Goal: Find specific fact: Find contact information

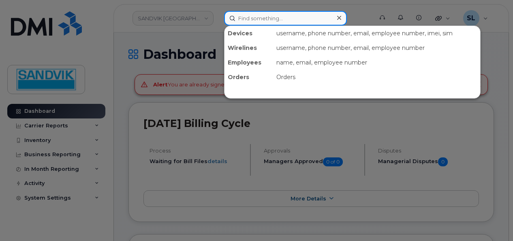
click at [267, 19] on input at bounding box center [285, 18] width 123 height 15
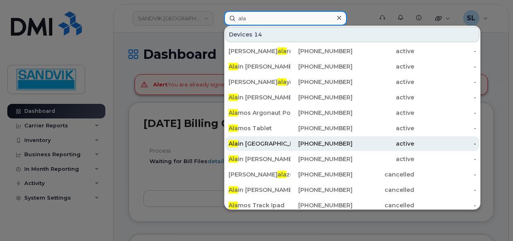
type input "ala"
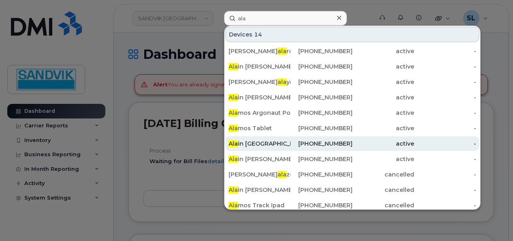
click at [291, 139] on div "Ala in Quintal" at bounding box center [322, 143] width 62 height 15
